Goal: Information Seeking & Learning: Learn about a topic

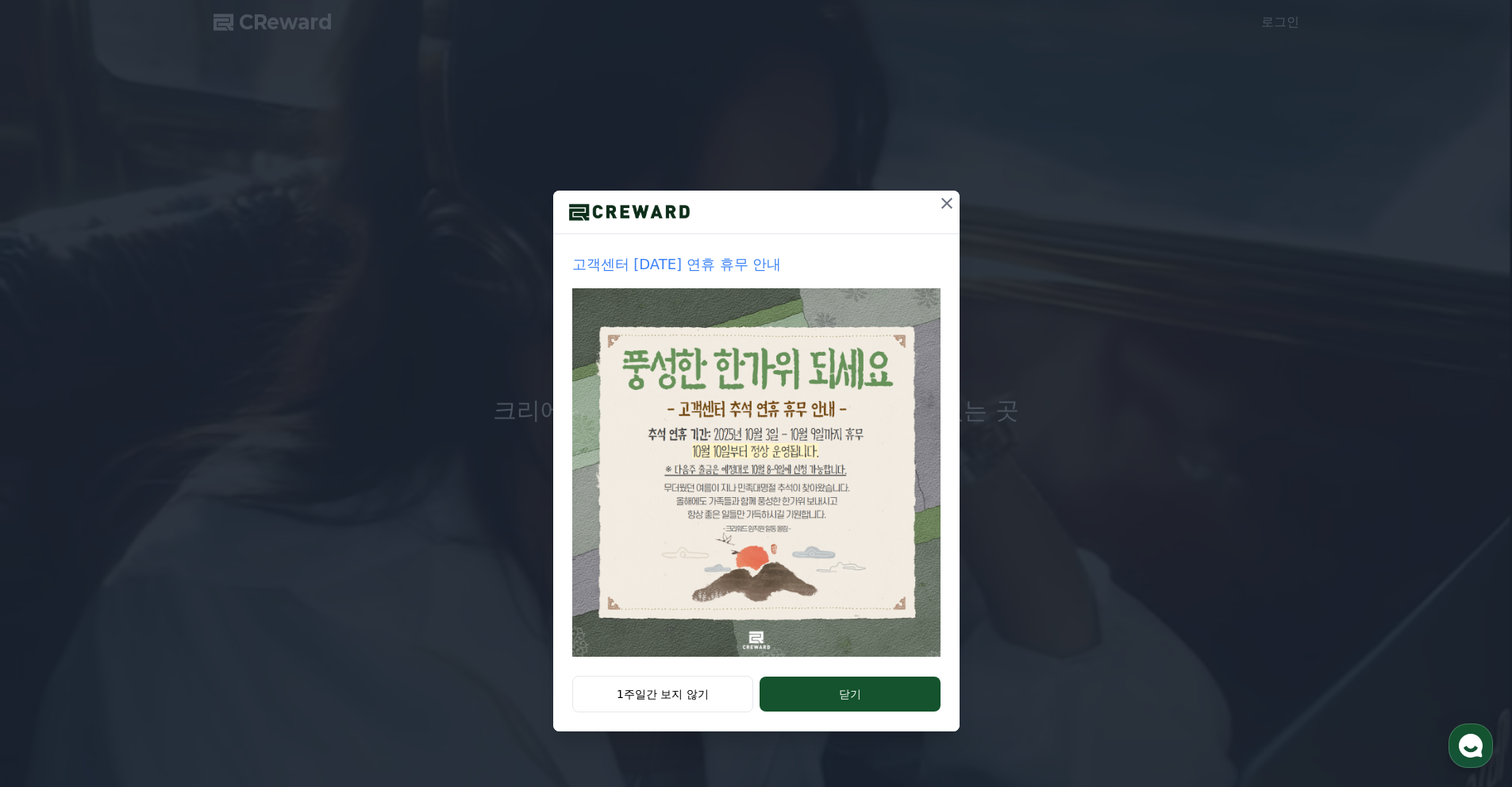
click at [945, 202] on icon at bounding box center [947, 203] width 11 height 11
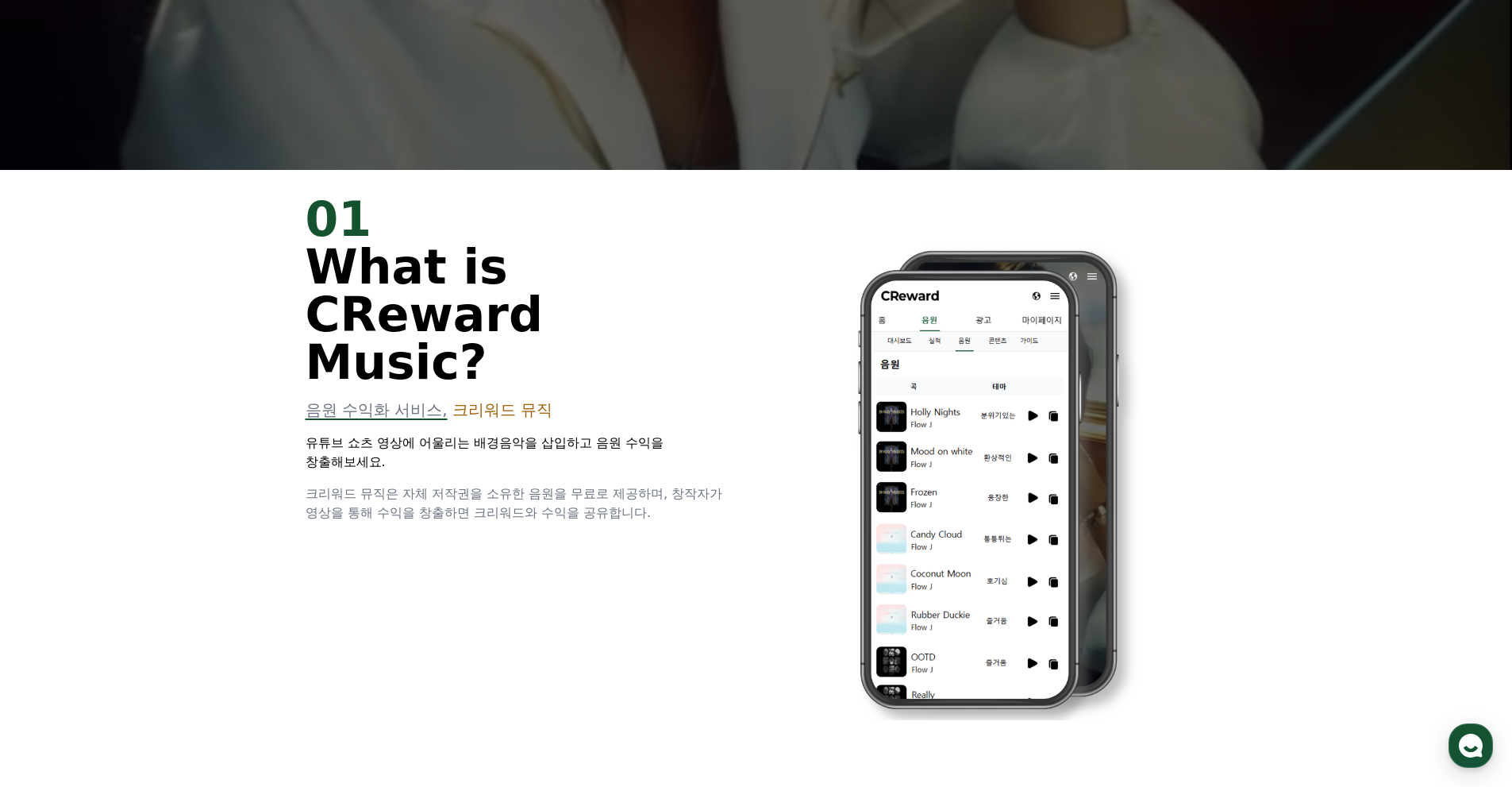
scroll to position [635, 0]
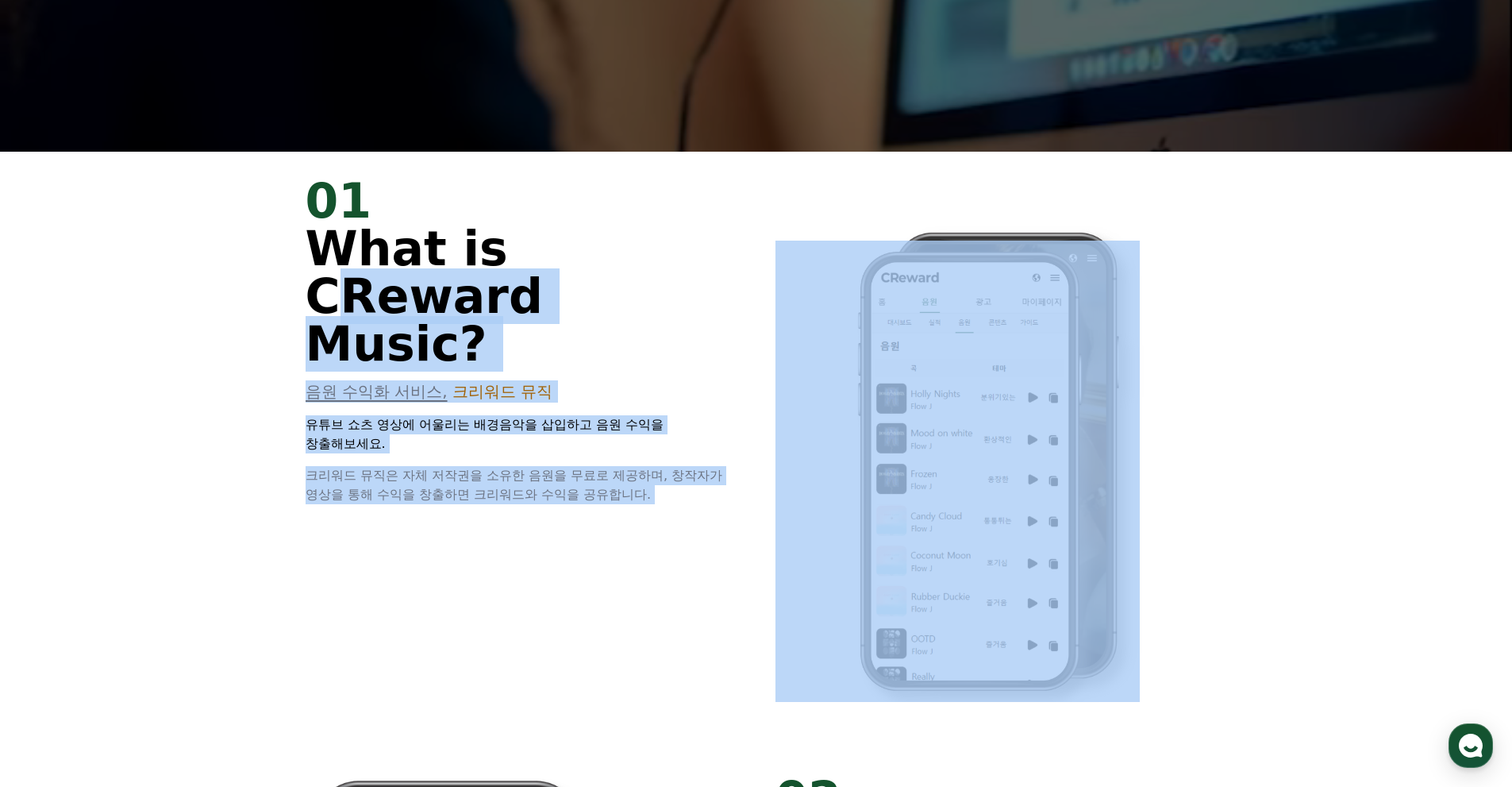
drag, startPoint x: 181, startPoint y: 276, endPoint x: 762, endPoint y: 475, distance: 614.1
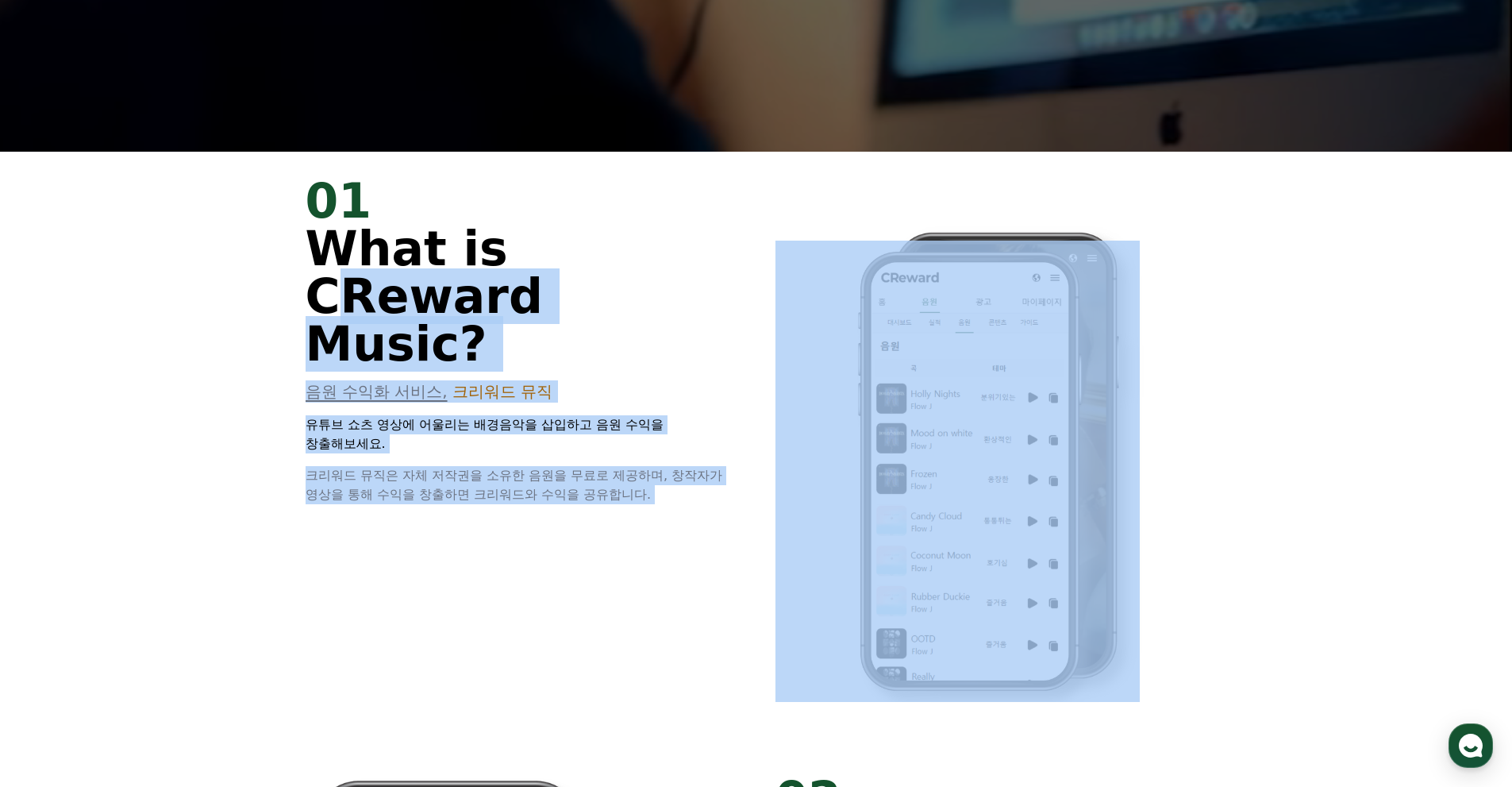
click at [710, 477] on div "01 What is CReward Music? 음원 수익화 서비스, 크리워드 뮤직 유튜브 쇼츠 영상에 어울리는 배경음악을 삽입하고 음원 수익을…" at bounding box center [757, 450] width 953 height 598
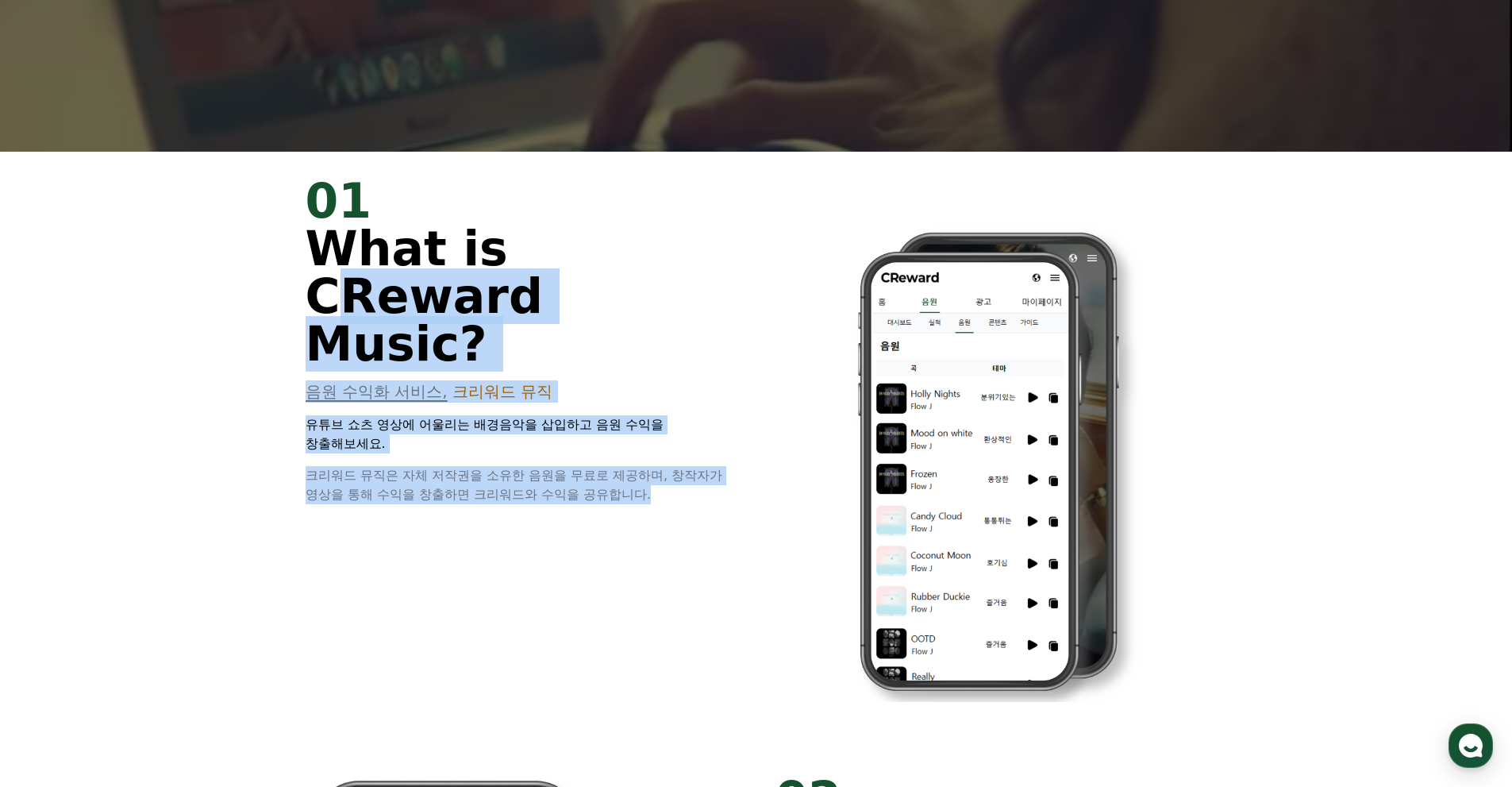
drag, startPoint x: 700, startPoint y: 451, endPoint x: 235, endPoint y: 277, distance: 496.5
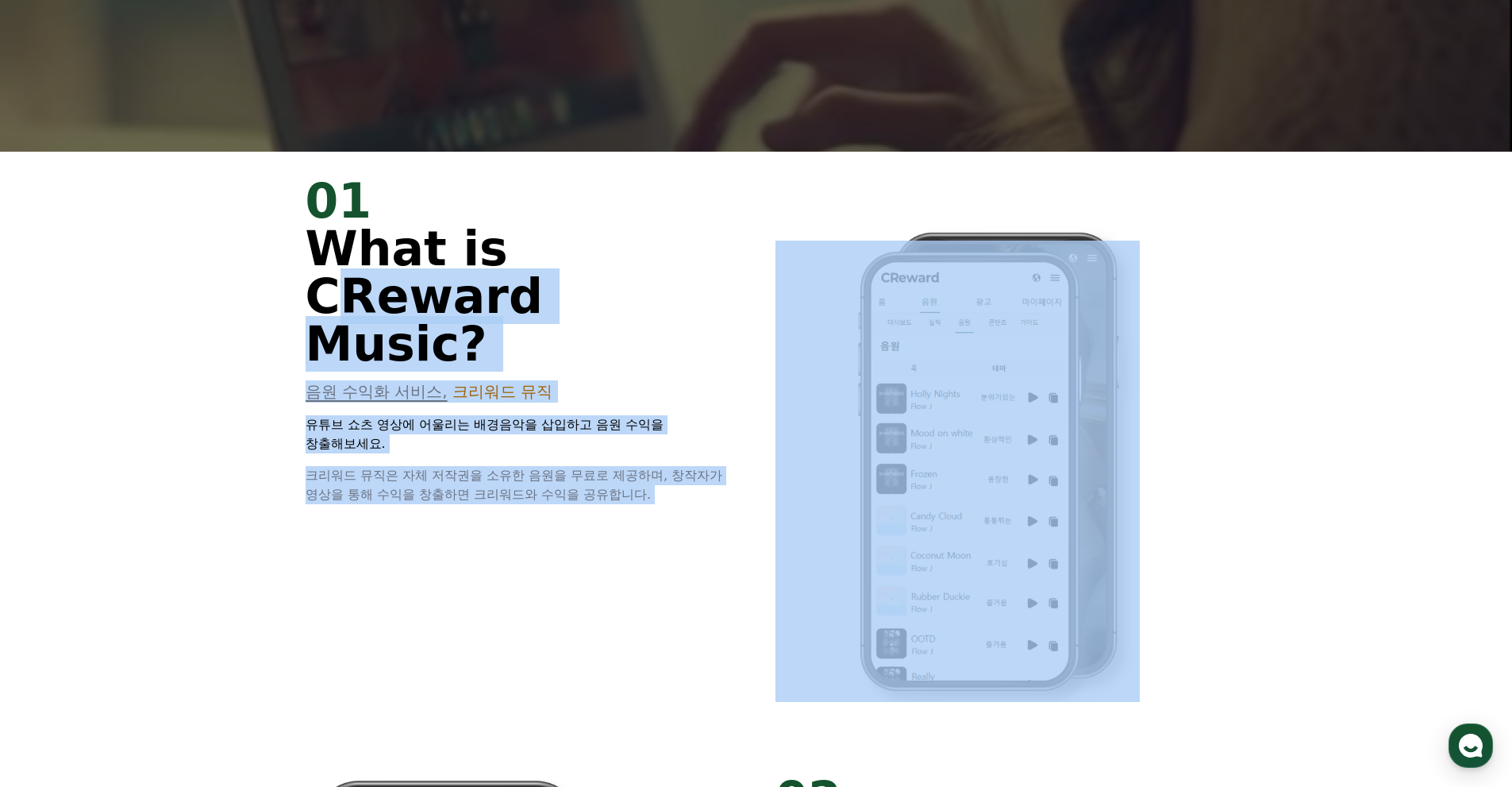
drag, startPoint x: 243, startPoint y: 280, endPoint x: 716, endPoint y: 467, distance: 508.6
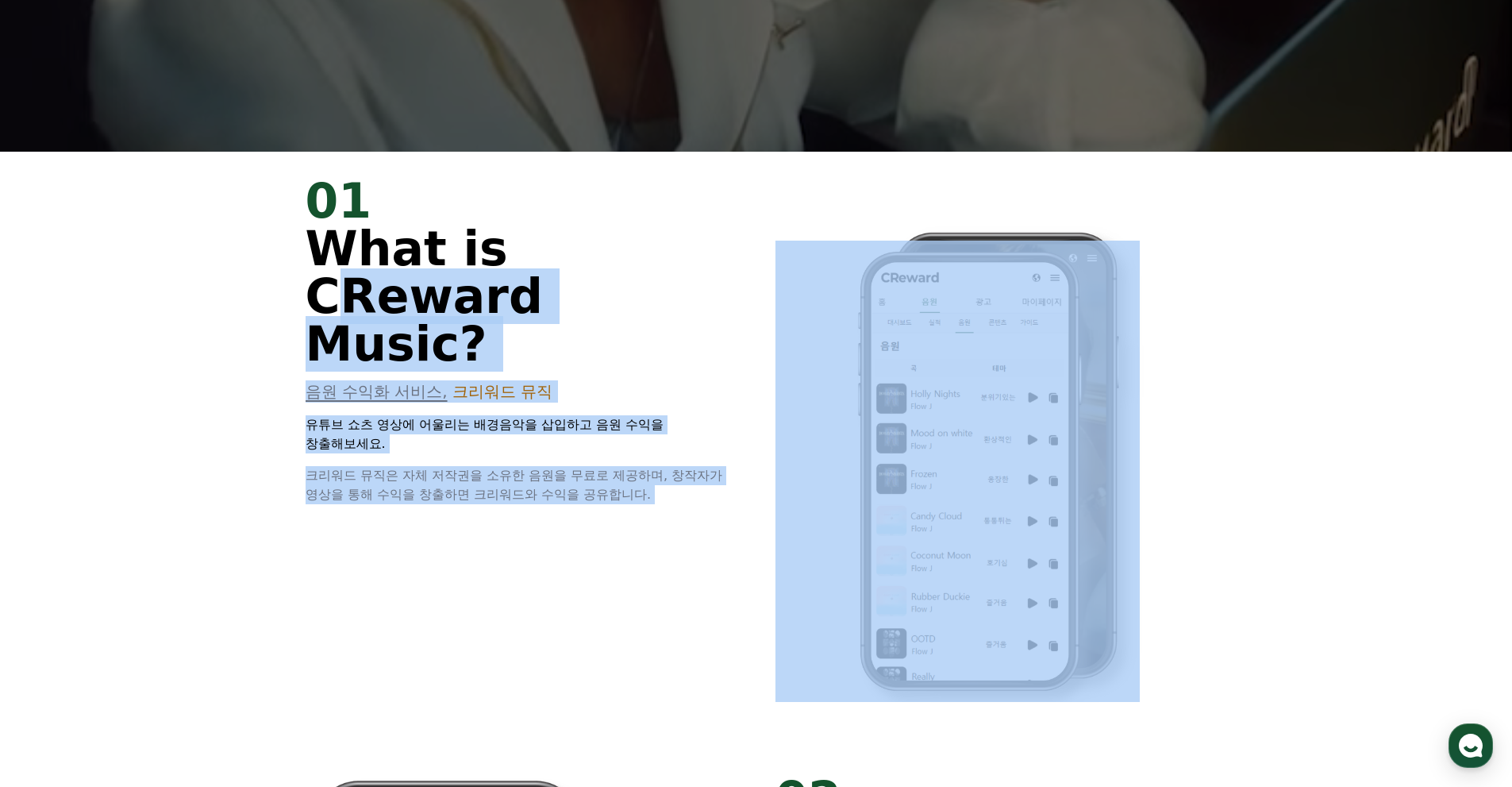
click at [716, 467] on div "01 What is CReward Music? 음원 수익화 서비스, 크리워드 뮤직 유튜브 쇼츠 영상에 어울리는 배경음악을 삽입하고 음원 수익을…" at bounding box center [757, 450] width 953 height 598
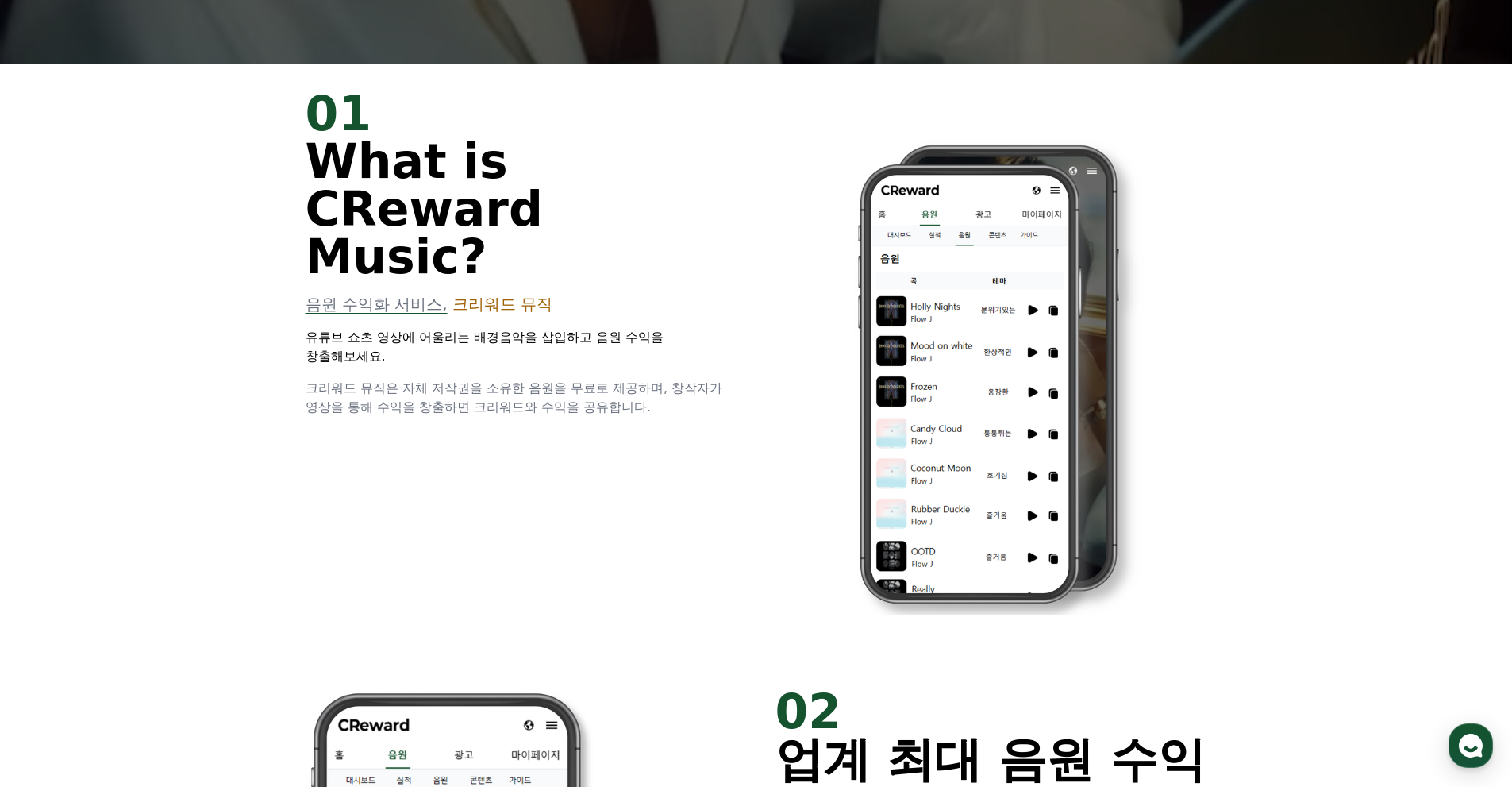
scroll to position [1191, 0]
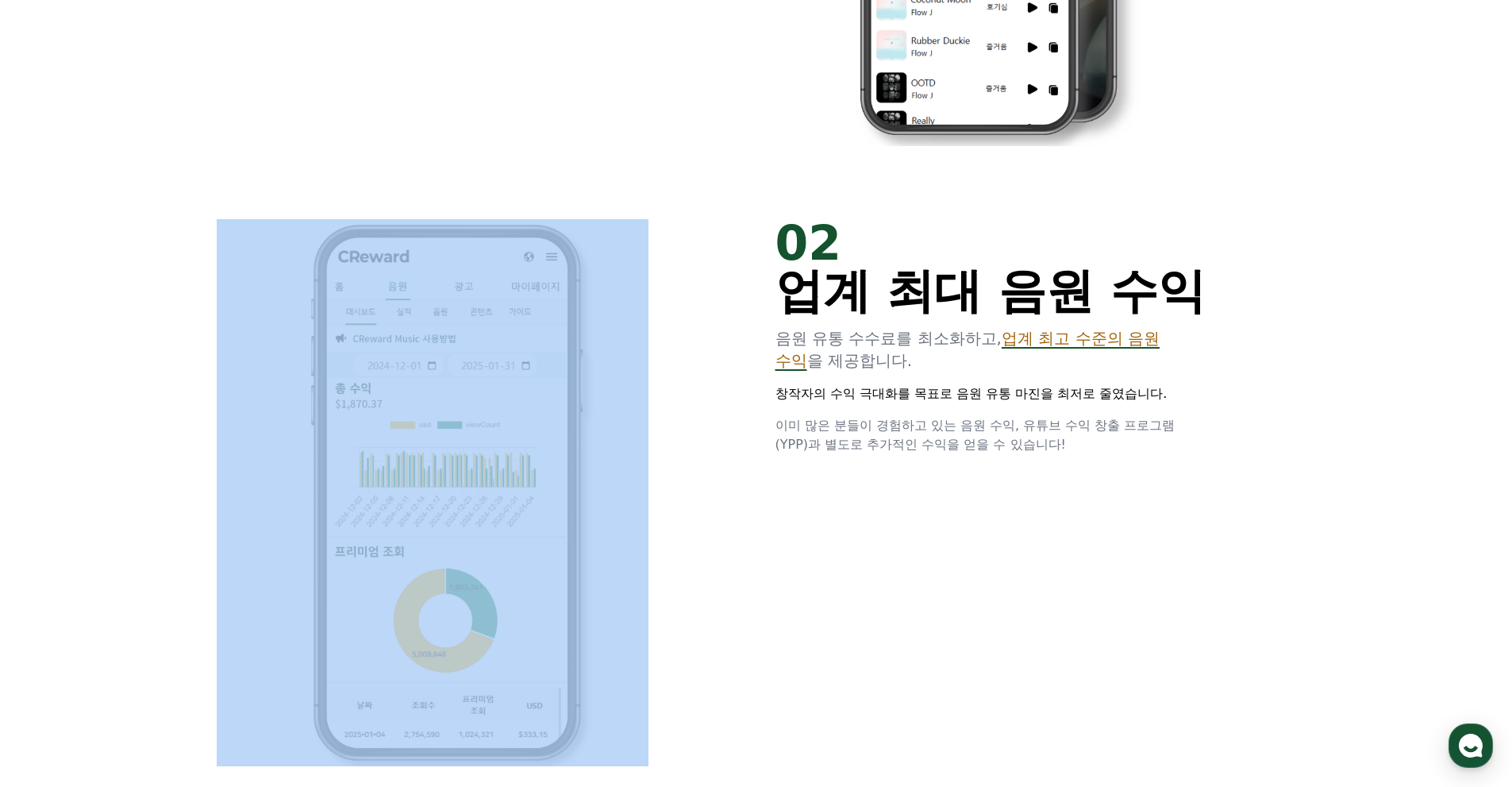
drag, startPoint x: 931, startPoint y: 406, endPoint x: 1083, endPoint y: 462, distance: 162.0
click at [1081, 461] on div "02 업계 최대 음원 수익 음원 유통 수수료를 최소화하고, 업계 최고 수준의 음원 수익 을 제공합니다. 창작자의 수익 극대화를 목표로 음원 유…" at bounding box center [757, 492] width 953 height 598
click at [1083, 462] on div "02 업계 최대 음원 수익 음원 유통 수수료를 최소화하고, 업계 최고 수준의 음원 수익 을 제공합니다. 창작자의 수익 극대화를 목표로 음원 유…" at bounding box center [757, 492] width 953 height 598
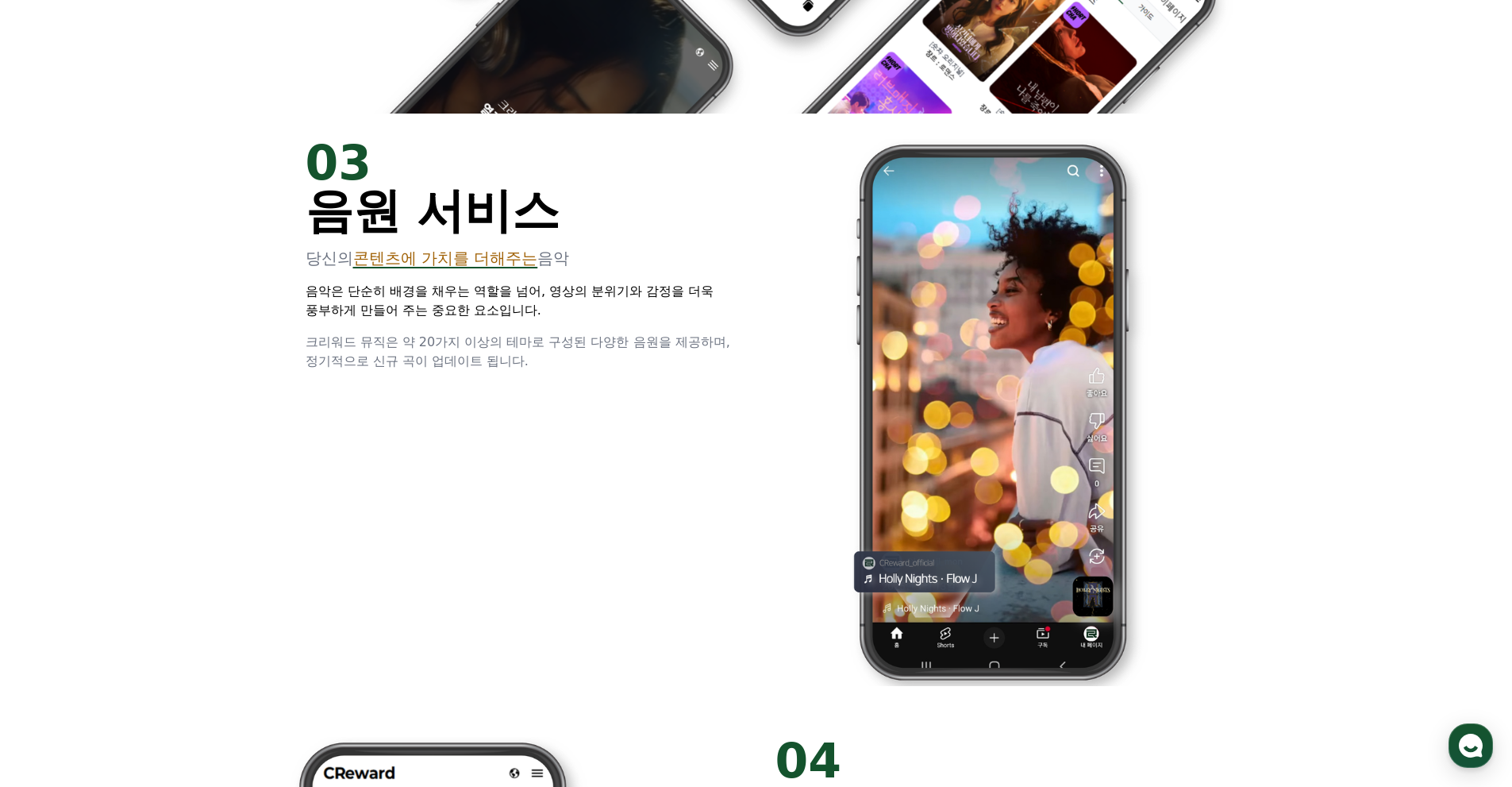
scroll to position [2541, 0]
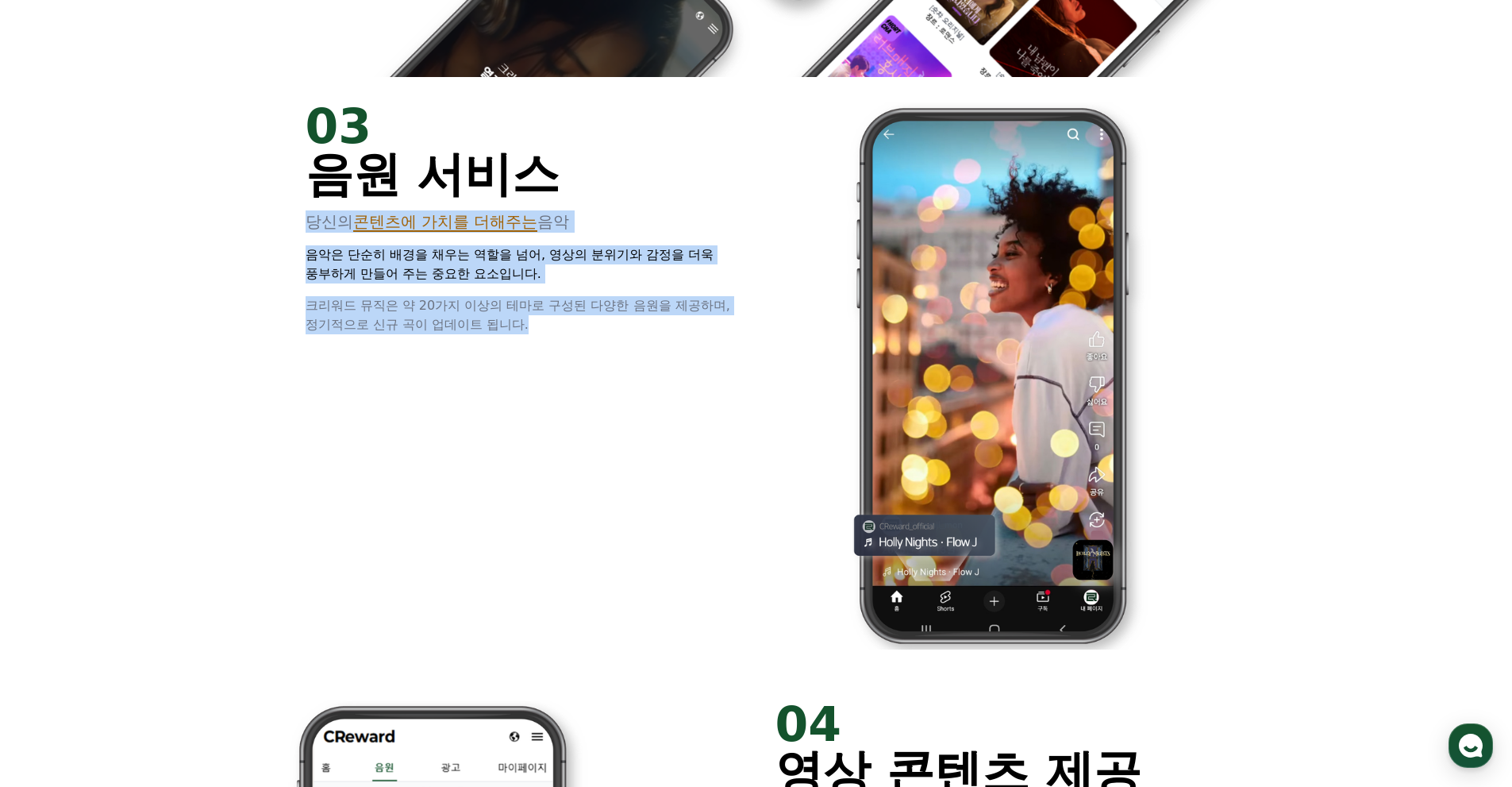
drag, startPoint x: 541, startPoint y: 322, endPoint x: 609, endPoint y: 341, distance: 70.6
click at [609, 341] on div "01 What is CReward Music? 음원 수익화 서비스, 크리워드 뮤직 유튜브 쇼츠 영상에 어울리는 배경음악을 삽입하고 음원 수익을…" at bounding box center [756, 298] width 1512 height 4104
click at [609, 341] on div "03 음원 서비스 당신의 콘텐츠에 가치를 더해주는 음악 음악은 단순히 배경을 채우는 역할을 넘어, 영상의 분위기와 감정을 더욱 풍부하게 만들어…" at bounding box center [757, 376] width 953 height 598
drag, startPoint x: 390, startPoint y: 290, endPoint x: 218, endPoint y: 223, distance: 184.6
click at [218, 223] on div "01 What is CReward Music? 음원 수익화 서비스, 크리워드 뮤직 유튜브 쇼츠 영상에 어울리는 배경음악을 삽입하고 음원 수익을…" at bounding box center [756, 298] width 1512 height 4104
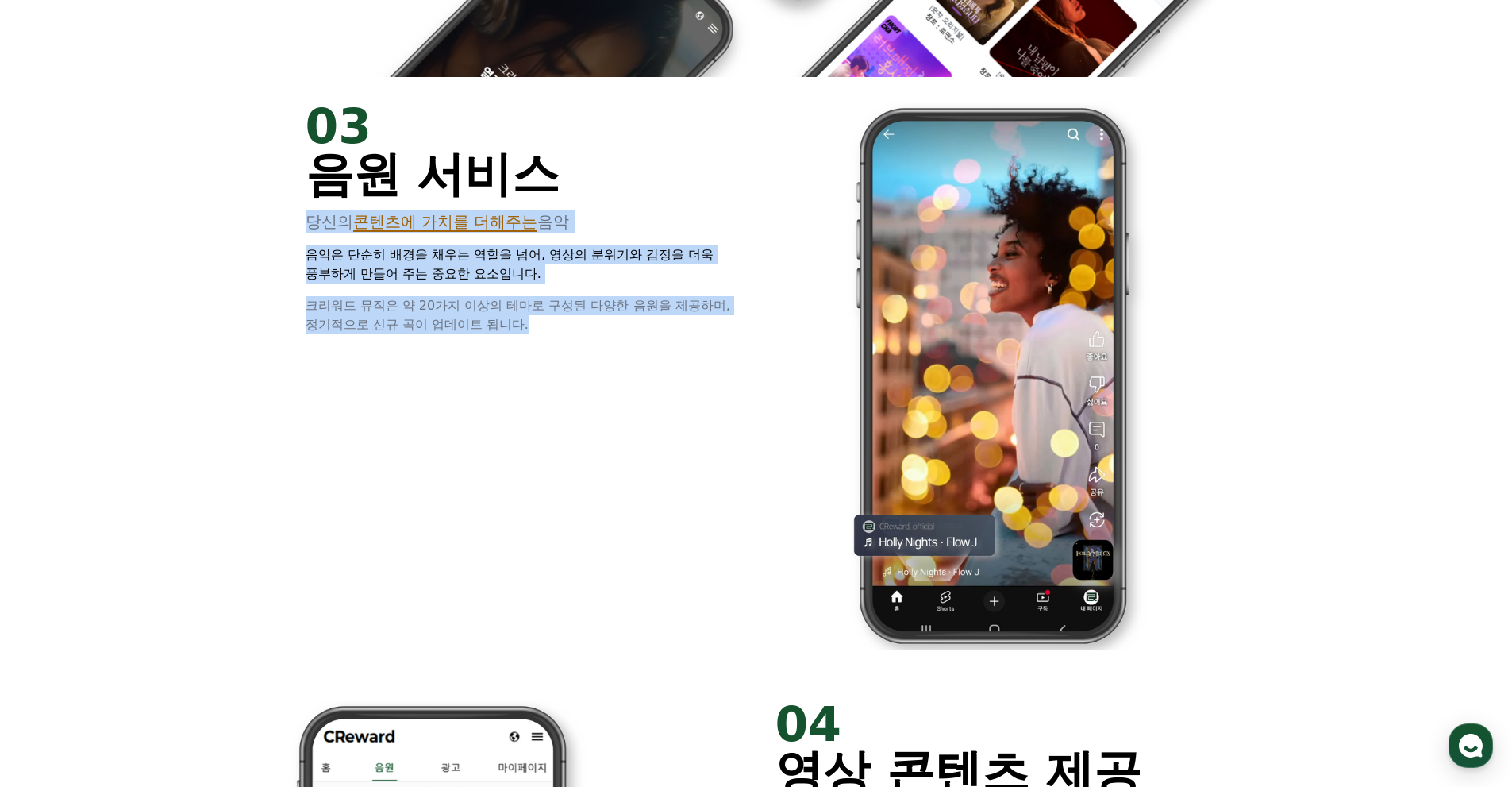
click at [218, 223] on div "01 What is CReward Music? 음원 수익화 서비스, 크리워드 뮤직 유튜브 쇼츠 영상에 어울리는 배경음악을 삽입하고 음원 수익을…" at bounding box center [756, 298] width 1512 height 4104
drag, startPoint x: 218, startPoint y: 223, endPoint x: 570, endPoint y: 339, distance: 370.6
click at [570, 339] on div "01 What is CReward Music? 음원 수익화 서비스, 크리워드 뮤직 유튜브 쇼츠 영상에 어울리는 배경음악을 삽입하고 음원 수익을…" at bounding box center [756, 298] width 1512 height 4104
click at [570, 339] on div "03 음원 서비스 당신의 콘텐츠에 가치를 더해주는 음악 음악은 단순히 배경을 채우는 역할을 넘어, 영상의 분위기와 감정을 더욱 풍부하게 만들어…" at bounding box center [757, 376] width 953 height 598
drag, startPoint x: 550, startPoint y: 336, endPoint x: 187, endPoint y: 213, distance: 383.3
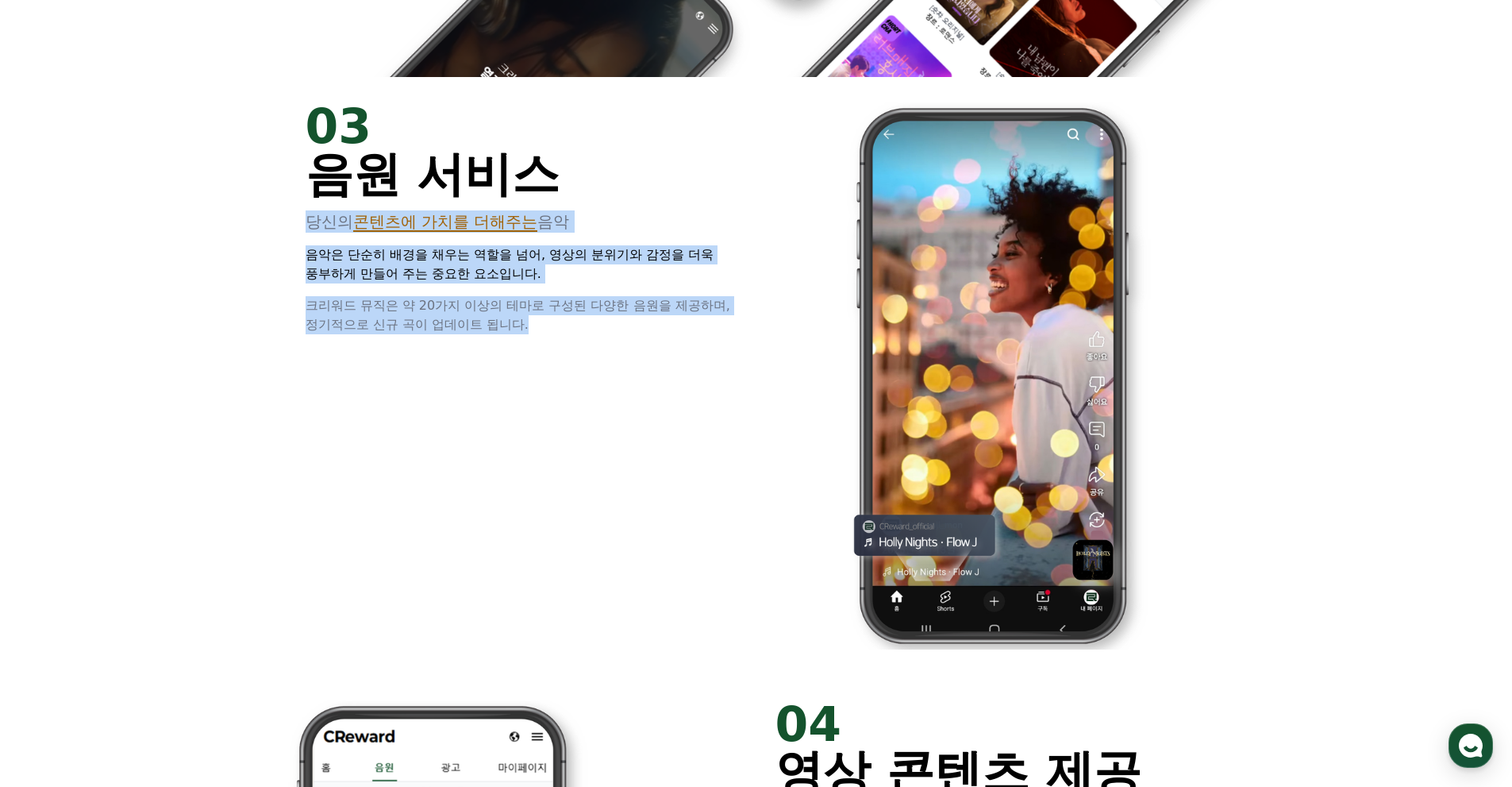
click at [188, 213] on div "01 What is CReward Music? 음원 수익화 서비스, 크리워드 뮤직 유튜브 쇼츠 영상에 어울리는 배경음악을 삽입하고 음원 수익을…" at bounding box center [756, 298] width 1512 height 4104
drag, startPoint x: 187, startPoint y: 213, endPoint x: 195, endPoint y: 214, distance: 8.1
click at [187, 212] on div "01 What is CReward Music? 음원 수익화 서비스, 크리워드 뮤직 유튜브 쇼츠 영상에 어울리는 배경음악을 삽입하고 음원 수익을…" at bounding box center [756, 298] width 1512 height 4104
click at [652, 343] on div "03 음원 서비스 당신의 콘텐츠에 가치를 더해주는 음악 음악은 단순히 배경을 채우는 역할을 넘어, 영상의 분위기와 감정을 더욱 풍부하게 만들어…" at bounding box center [757, 376] width 953 height 598
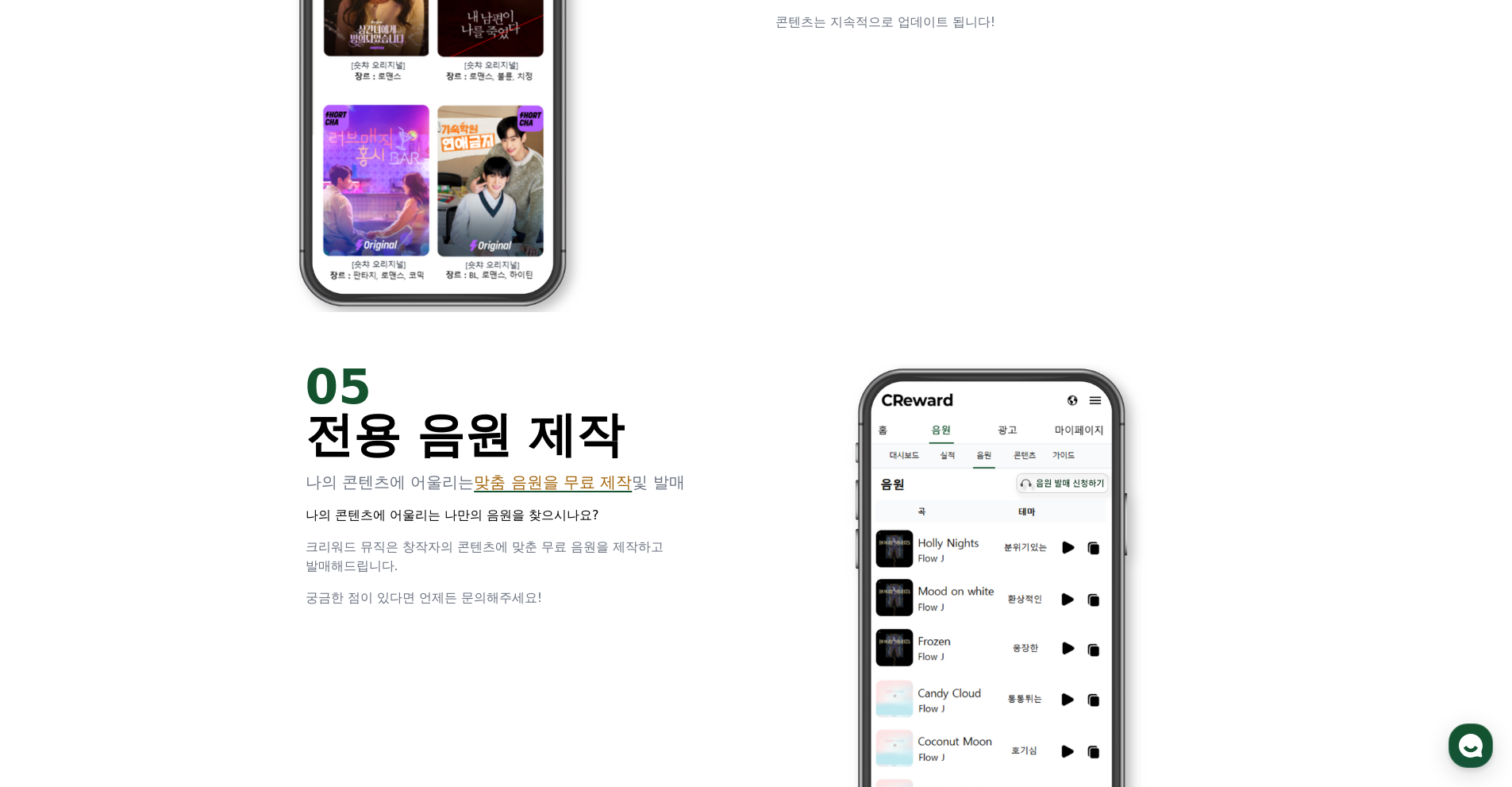
scroll to position [3573, 0]
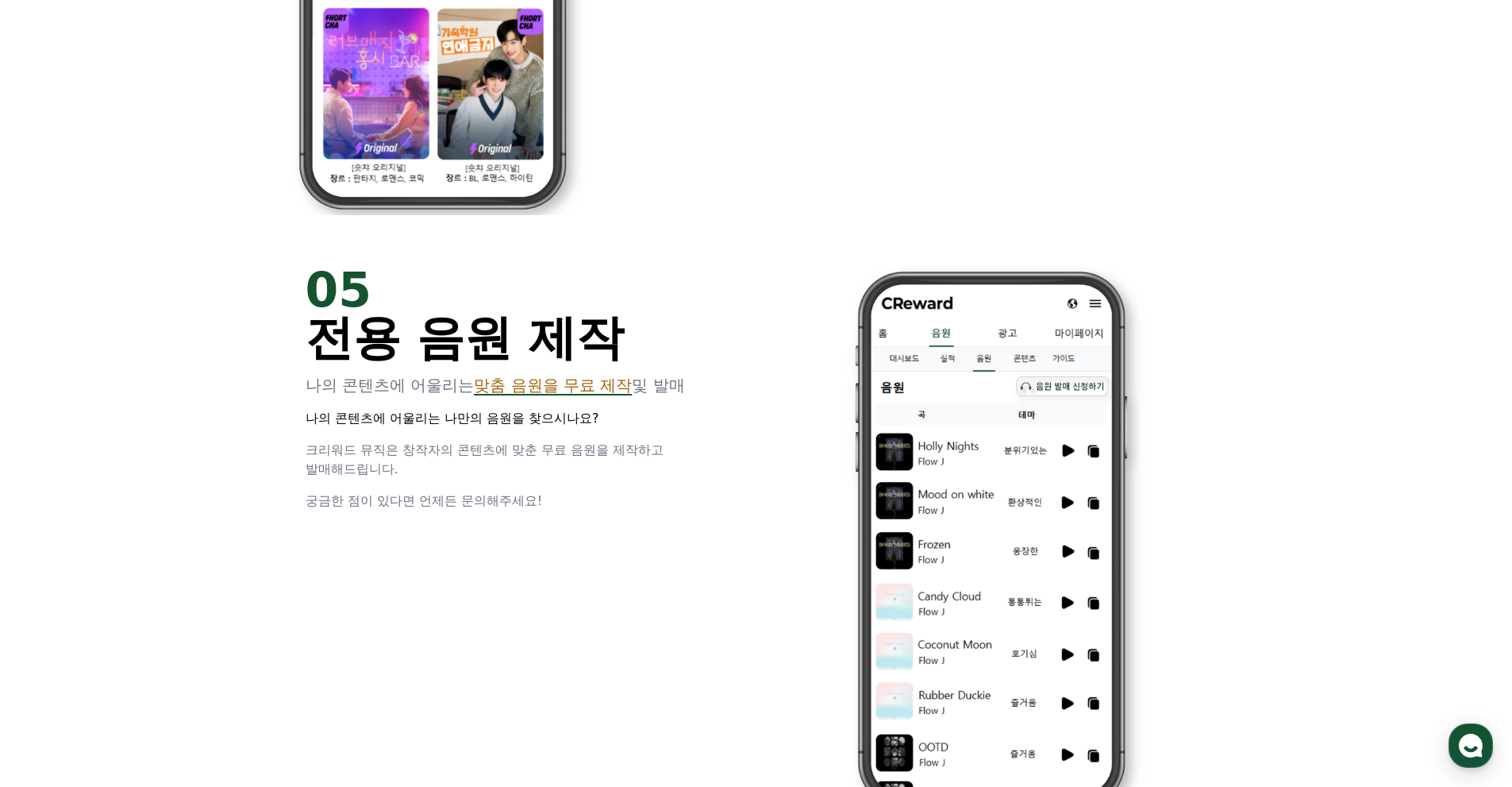
drag, startPoint x: 675, startPoint y: 390, endPoint x: 688, endPoint y: 470, distance: 81.0
click at [688, 470] on div "05 전용 음원 제작 나의 콘텐츠에 어울리는 맞춤 음원을 무료 제작 및 발매 나의 콘텐츠에 어울리는 나만의 음원을 찾으시나요? 크리워드 뮤직은…" at bounding box center [521, 388] width 432 height 244
click at [688, 470] on p "크리워드 뮤직은 창작자의 콘텐츠에 맞춘 무료 음원을 제작하고 발매해드립니다." at bounding box center [521, 460] width 432 height 38
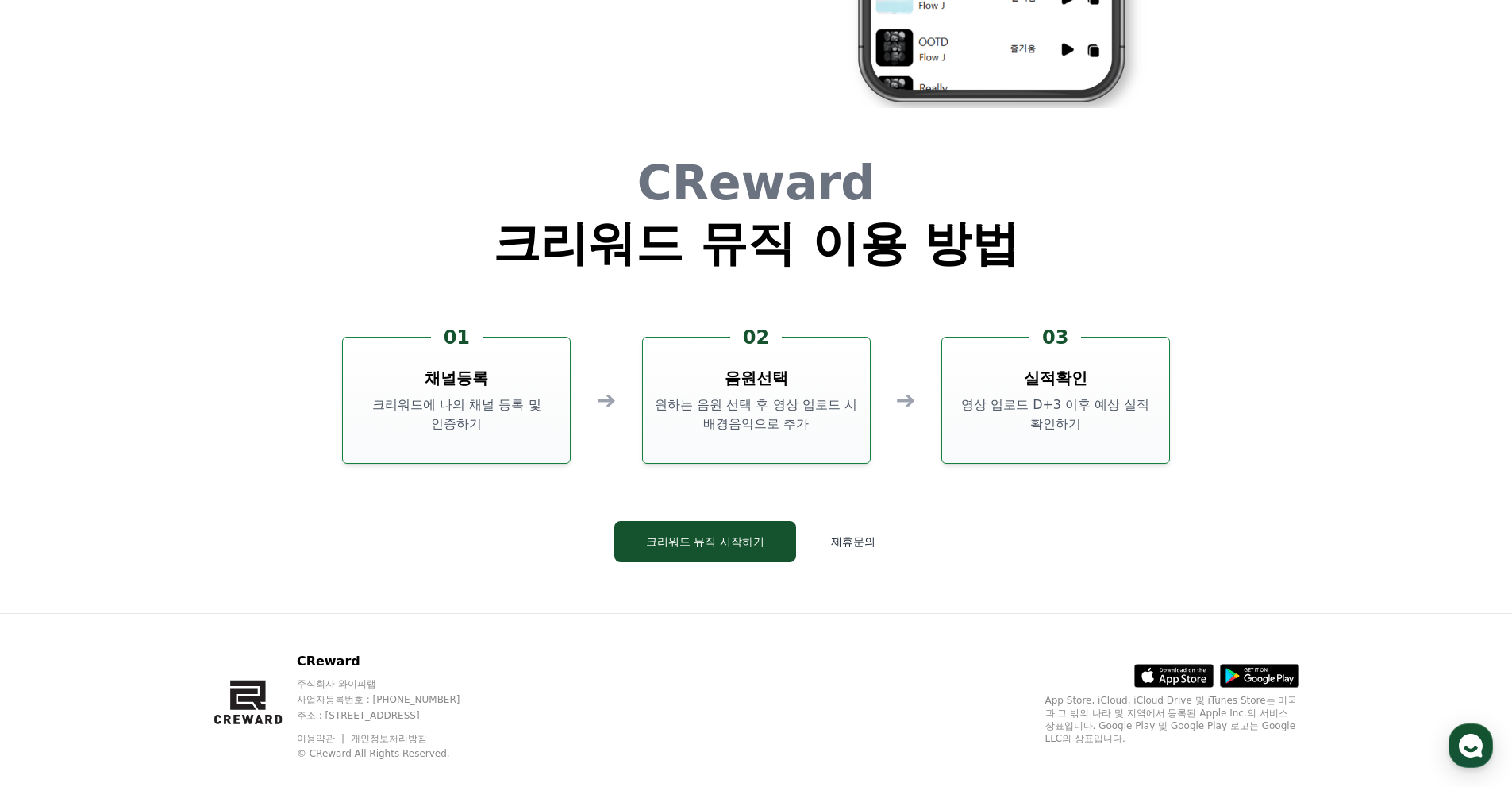
scroll to position [4287, 0]
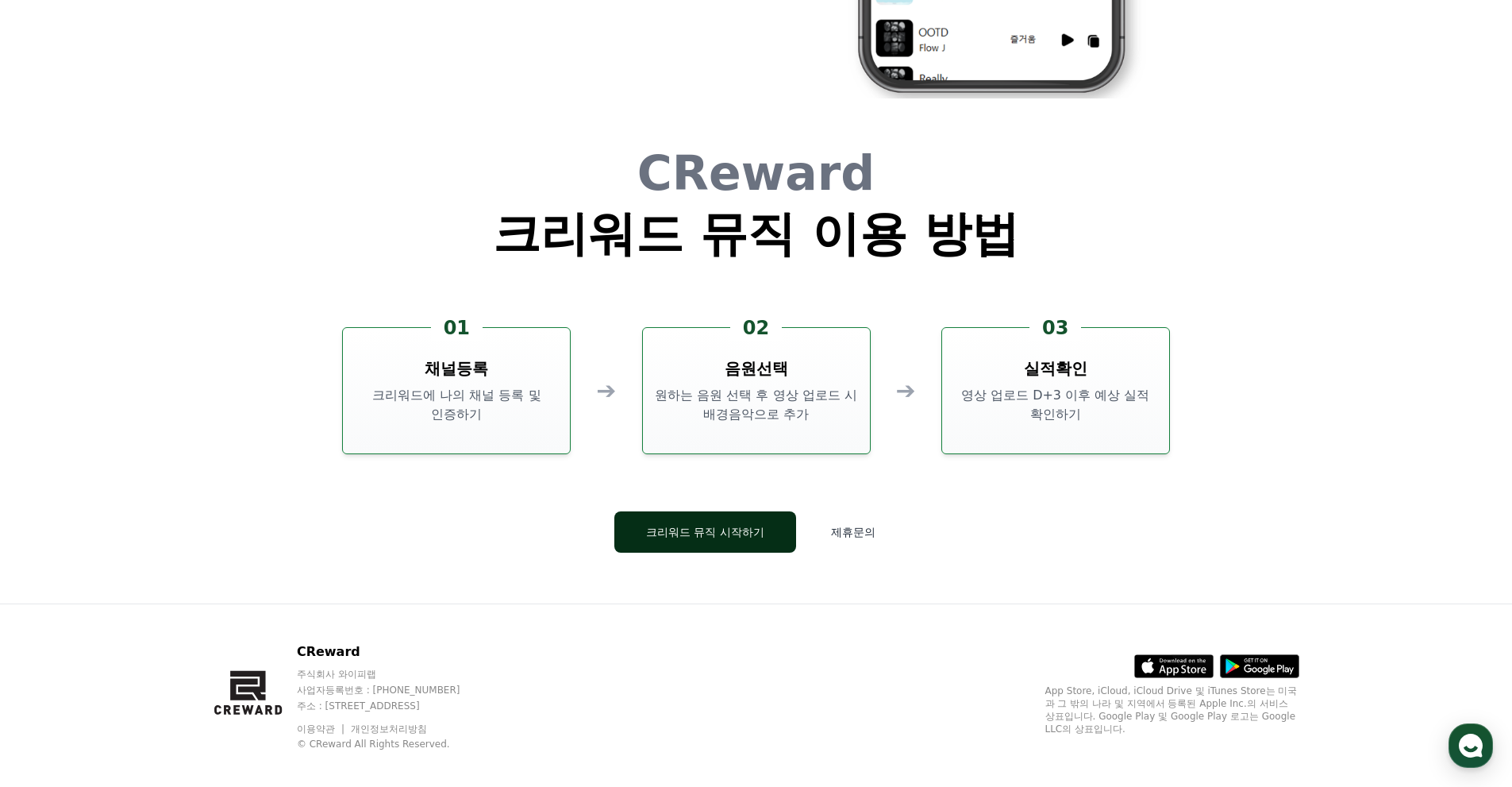
click at [733, 526] on button "크리워드 뮤직 시작하기" at bounding box center [704, 531] width 181 height 41
